Goal: Find contact information: Find contact information

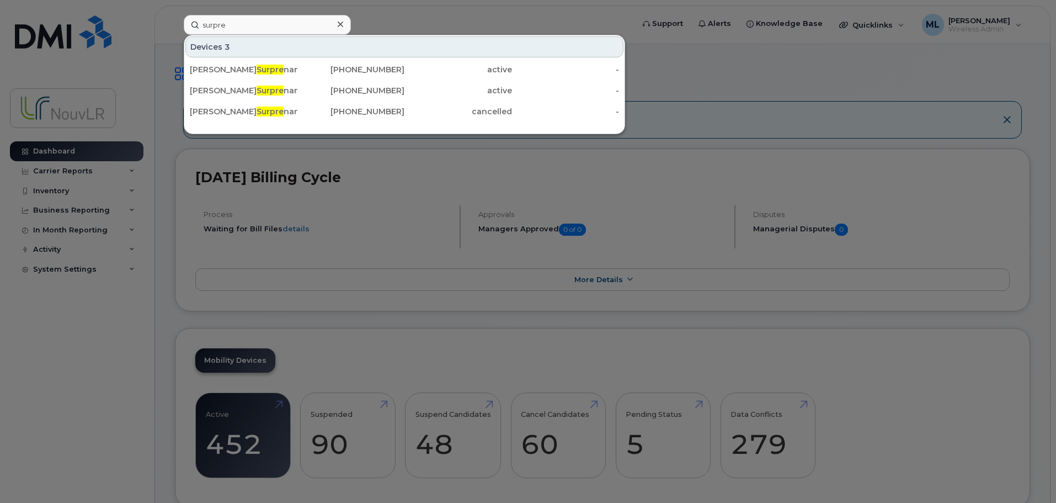
click at [175, 19] on div "surpre Devices 3 Alexandre Surpre nant Ipad 438-340-6172 active - Alexandre Sur…" at bounding box center [405, 25] width 460 height 20
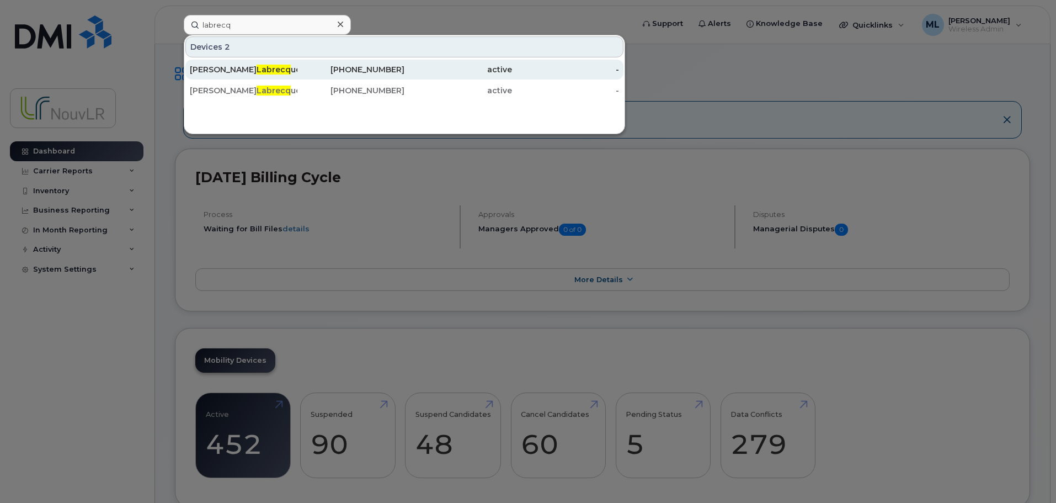
type input "labrecq"
click at [257, 71] on span "Labrecq" at bounding box center [274, 70] width 34 height 10
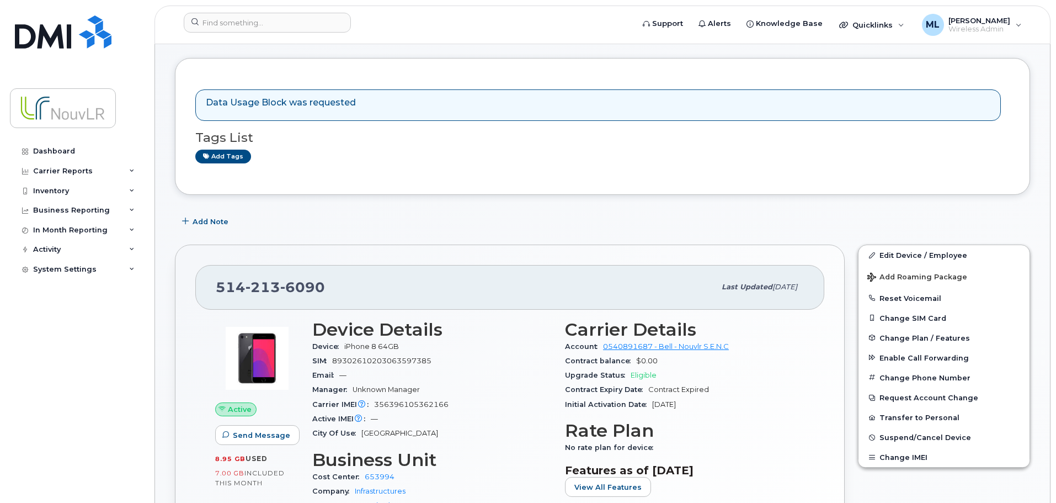
scroll to position [110, 0]
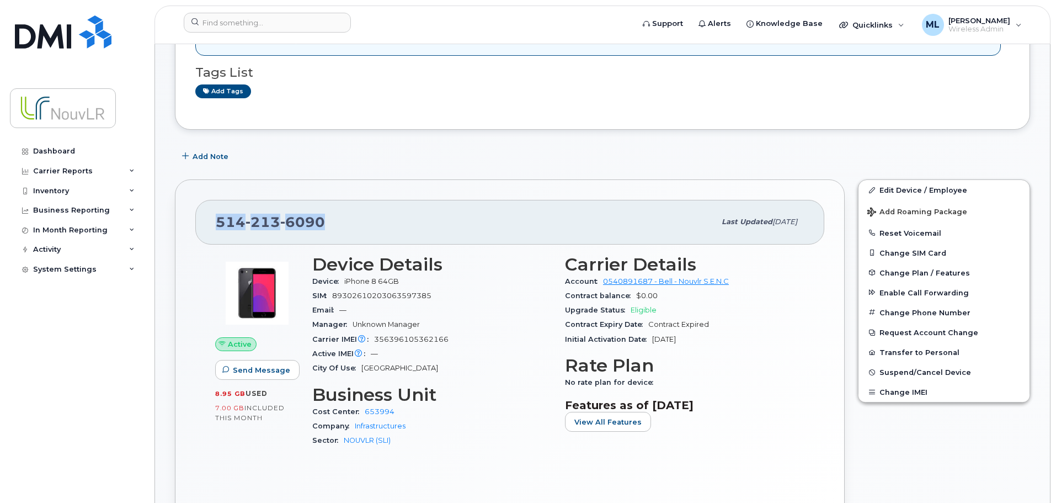
drag, startPoint x: 327, startPoint y: 220, endPoint x: 220, endPoint y: 224, distance: 106.6
click at [220, 224] on div "[PHONE_NUMBER]" at bounding box center [466, 221] width 500 height 23
copy span "[PHONE_NUMBER]"
